Goal: Task Accomplishment & Management: Use online tool/utility

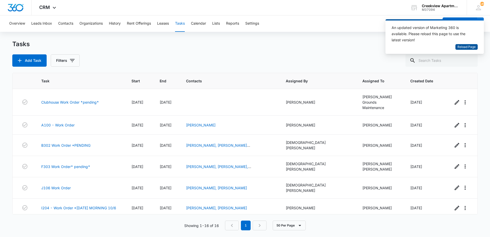
click at [467, 49] on span "Reload Page" at bounding box center [466, 47] width 18 height 5
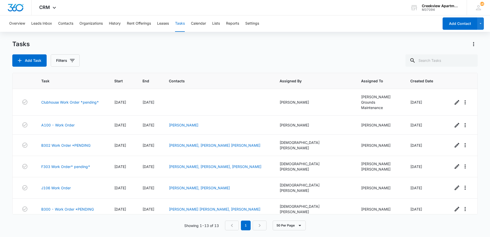
scroll to position [126, 0]
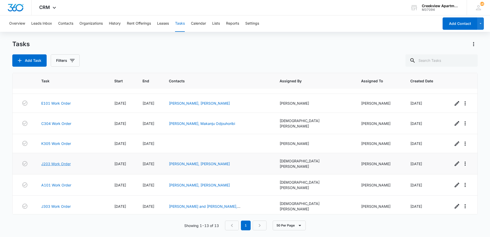
click at [57, 161] on link "J203 Work Order" at bounding box center [55, 163] width 29 height 5
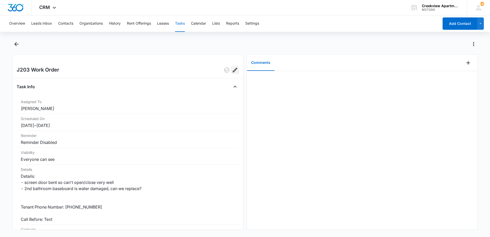
click at [233, 70] on icon "Edit" at bounding box center [235, 70] width 5 height 5
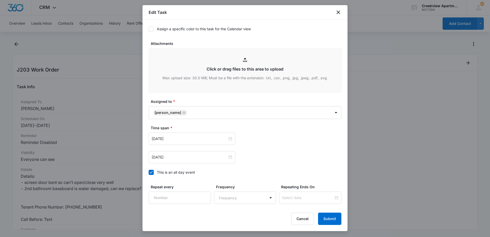
scroll to position [248, 0]
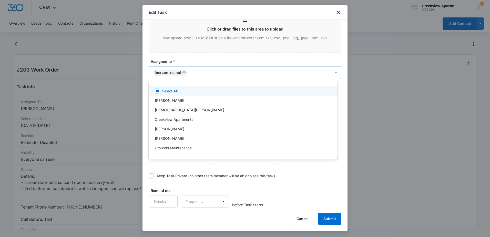
drag, startPoint x: 223, startPoint y: 73, endPoint x: 221, endPoint y: 76, distance: 3.7
click at [223, 74] on body "CRM Apps Reputation Websites Forms CRM Email Content Intelligence Files Brand S…" at bounding box center [245, 118] width 490 height 237
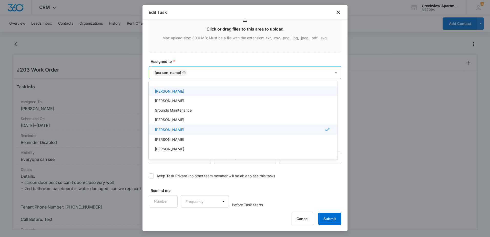
scroll to position [51, 0]
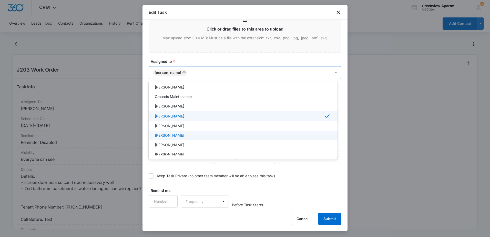
click at [168, 135] on p "[PERSON_NAME]" at bounding box center [169, 134] width 29 height 5
click at [326, 218] on div at bounding box center [245, 118] width 490 height 237
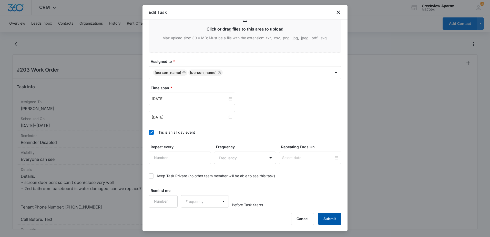
click at [327, 217] on button "Submit" at bounding box center [329, 218] width 23 height 12
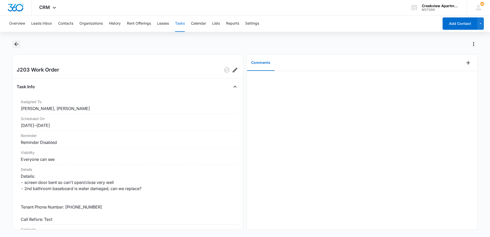
click at [19, 45] on icon "Back" at bounding box center [16, 44] width 6 height 6
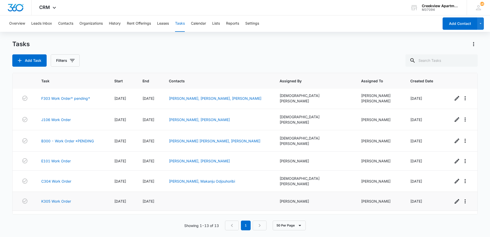
scroll to position [77, 0]
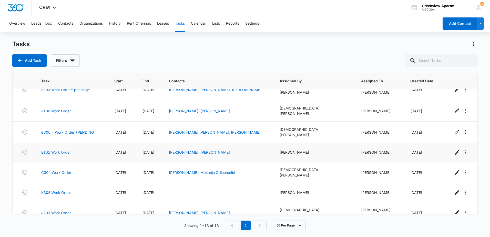
click at [58, 149] on link "E101 Work Order" at bounding box center [55, 151] width 29 height 5
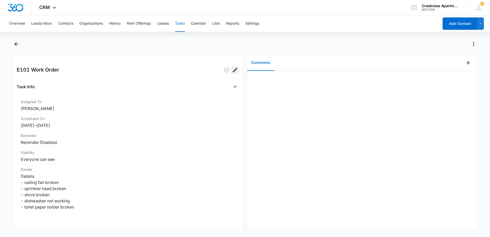
click at [233, 69] on icon "Edit" at bounding box center [235, 70] width 5 height 5
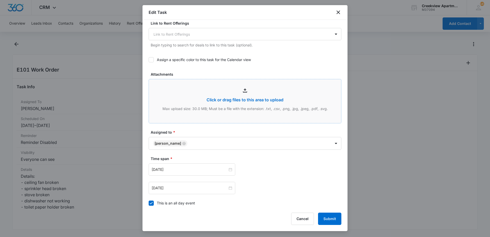
scroll to position [205, 0]
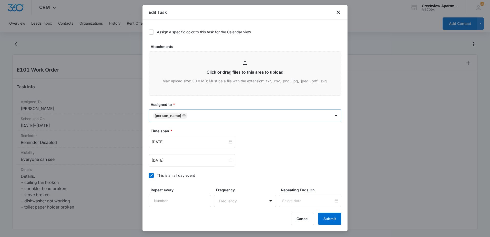
click at [222, 114] on body "CRM Apps Reputation Websites Forms CRM Email Content Intelligence Files Brand S…" at bounding box center [245, 118] width 490 height 237
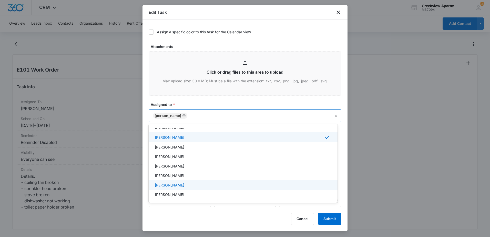
scroll to position [77, 0]
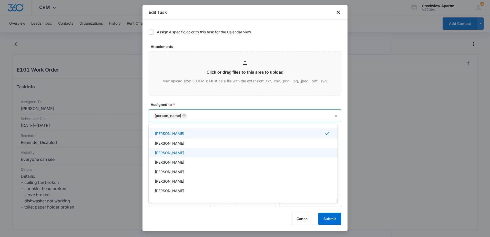
click at [173, 154] on p "[PERSON_NAME]" at bounding box center [169, 152] width 29 height 5
click at [333, 219] on div at bounding box center [245, 118] width 490 height 237
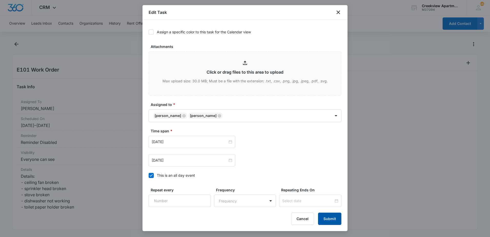
click at [333, 219] on button "Submit" at bounding box center [329, 218] width 23 height 12
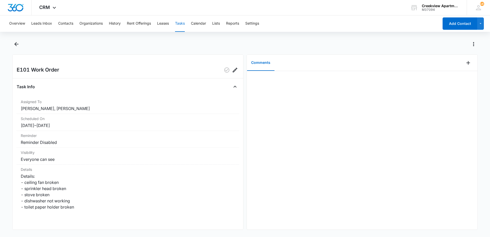
click at [25, 48] on div at bounding box center [244, 47] width 465 height 14
click at [17, 45] on icon "Back" at bounding box center [16, 44] width 6 height 6
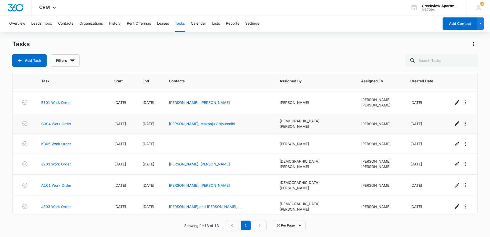
scroll to position [128, 0]
click at [55, 141] on link "K305 Work Order" at bounding box center [56, 143] width 30 height 5
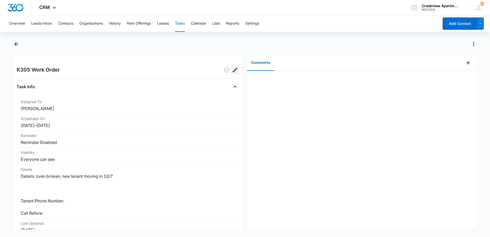
click at [234, 70] on icon "Edit" at bounding box center [235, 70] width 6 height 6
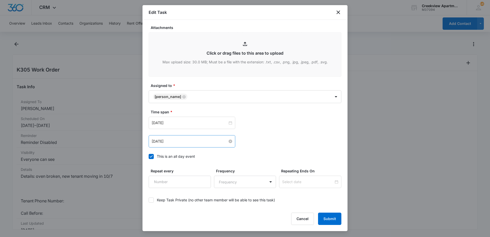
scroll to position [248, 0]
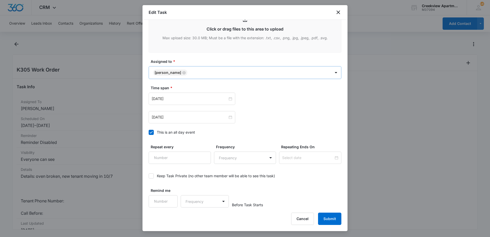
click at [219, 70] on body "CRM Apps Reputation Websites Forms CRM Email Content Intelligence Files Brand S…" at bounding box center [245, 118] width 490 height 237
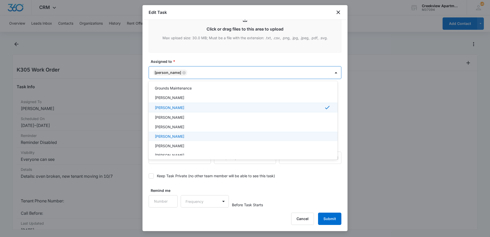
scroll to position [51, 0]
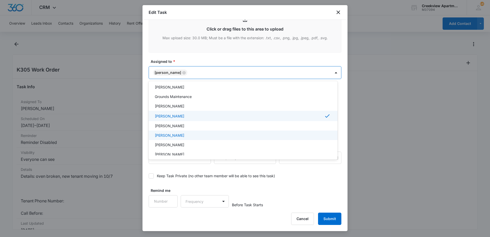
click at [173, 136] on p "[PERSON_NAME]" at bounding box center [169, 134] width 29 height 5
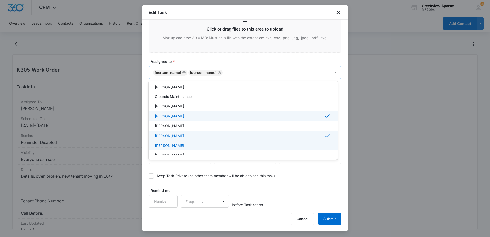
click at [325, 220] on div at bounding box center [245, 118] width 490 height 237
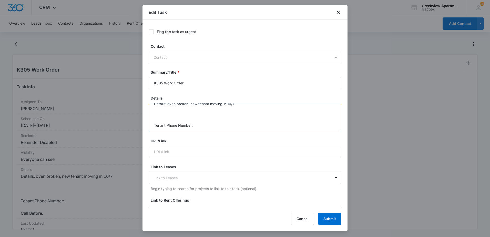
scroll to position [0, 0]
click at [246, 111] on textarea "Details: oven broken, new tenant moving in 10/7 Tenant Phone Number: Call Befor…" at bounding box center [245, 117] width 193 height 29
click at [154, 114] on textarea "Details: oven broken, new tenant moving in 10/7 *PULL FROM MODEL UNIT Tenant Ph…" at bounding box center [245, 117] width 193 height 29
click at [165, 118] on textarea "Details: oven broken, new tenant moving in 10/7 *PULL FROM MODEL UNIT Tenant Ph…" at bounding box center [245, 117] width 193 height 29
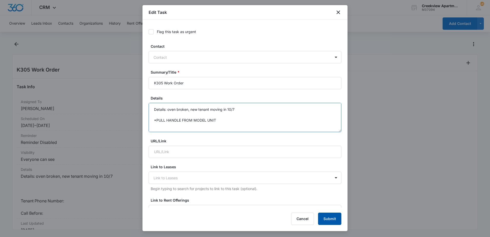
type textarea "Details: oven broken, new tenant moving in 10/7 *PULL HANDLE FROM MODEL UNIT Te…"
click at [326, 220] on button "Submit" at bounding box center [329, 218] width 23 height 12
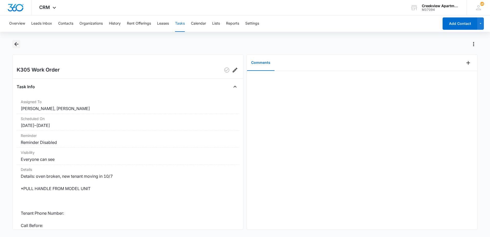
click at [18, 45] on icon "Back" at bounding box center [16, 44] width 6 height 6
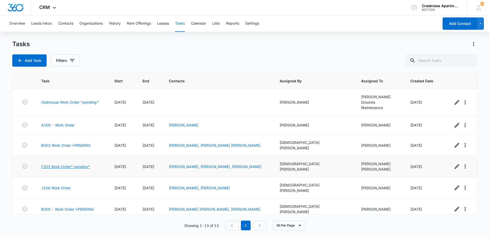
click at [63, 164] on link "F303 Work Order* pending*" at bounding box center [65, 166] width 49 height 5
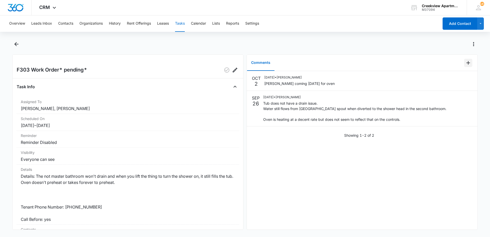
click at [465, 64] on icon "Add Comment" at bounding box center [468, 63] width 6 height 6
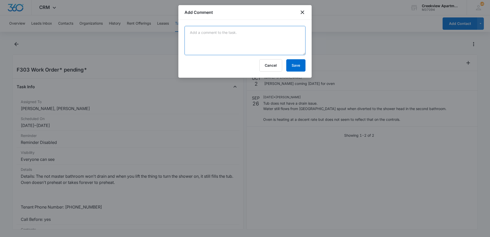
click at [231, 34] on textarea at bounding box center [245, 40] width 121 height 29
type textarea "M"
type textarea "Manweiler returning to replace heating element"
click at [295, 66] on button "Save" at bounding box center [295, 65] width 19 height 12
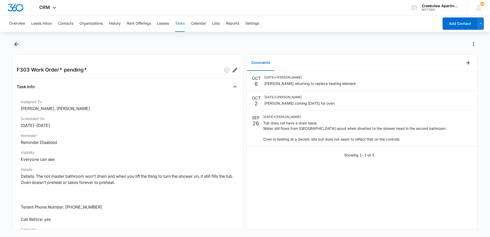
click at [16, 47] on icon "Back" at bounding box center [16, 44] width 6 height 6
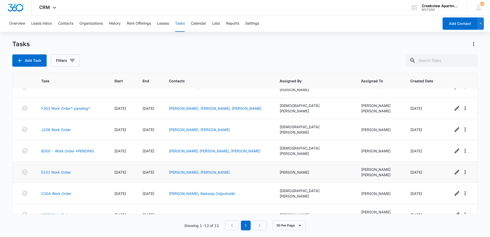
scroll to position [56, 0]
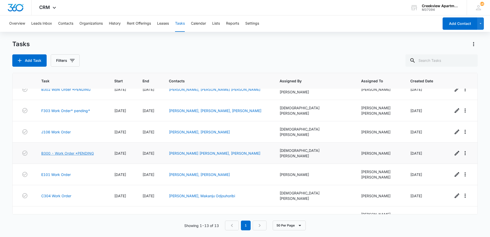
click at [64, 150] on link "B300 - Work Order *PENDING" at bounding box center [67, 152] width 53 height 5
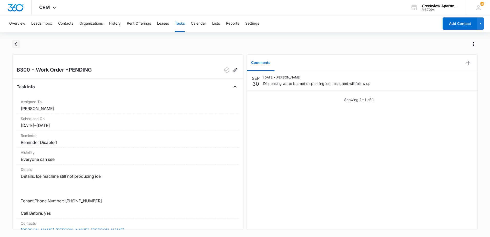
click at [18, 44] on icon "Back" at bounding box center [16, 44] width 4 height 4
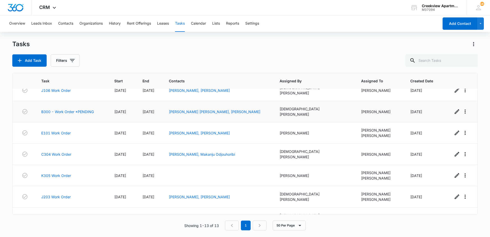
scroll to position [103, 0]
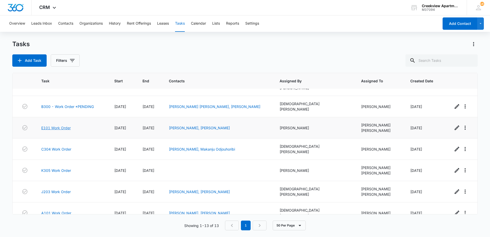
click at [57, 125] on link "E101 Work Order" at bounding box center [55, 127] width 29 height 5
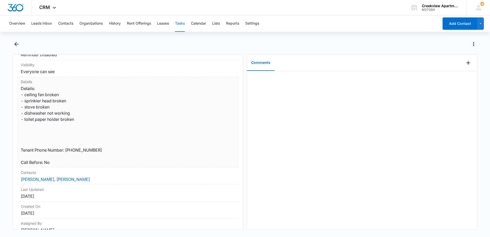
scroll to position [103, 0]
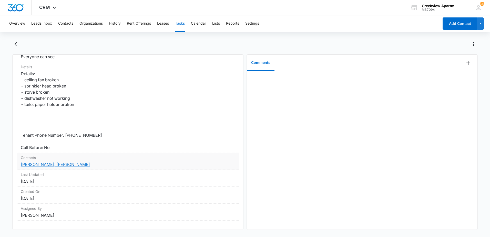
click at [53, 162] on link "[PERSON_NAME], [PERSON_NAME]" at bounding box center [55, 164] width 69 height 5
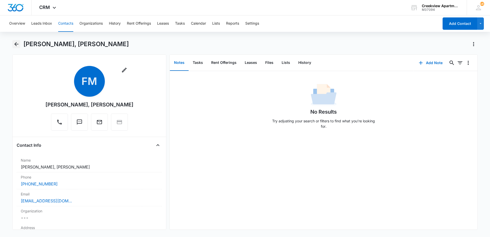
click at [19, 42] on icon "Back" at bounding box center [16, 44] width 6 height 6
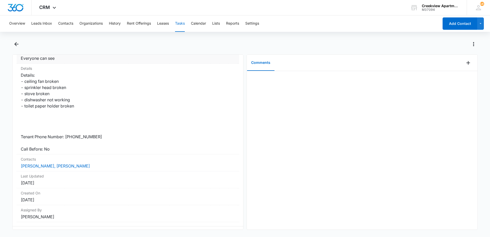
scroll to position [103, 0]
click at [16, 45] on icon "Back" at bounding box center [16, 44] width 6 height 6
